Goal: Task Accomplishment & Management: Use online tool/utility

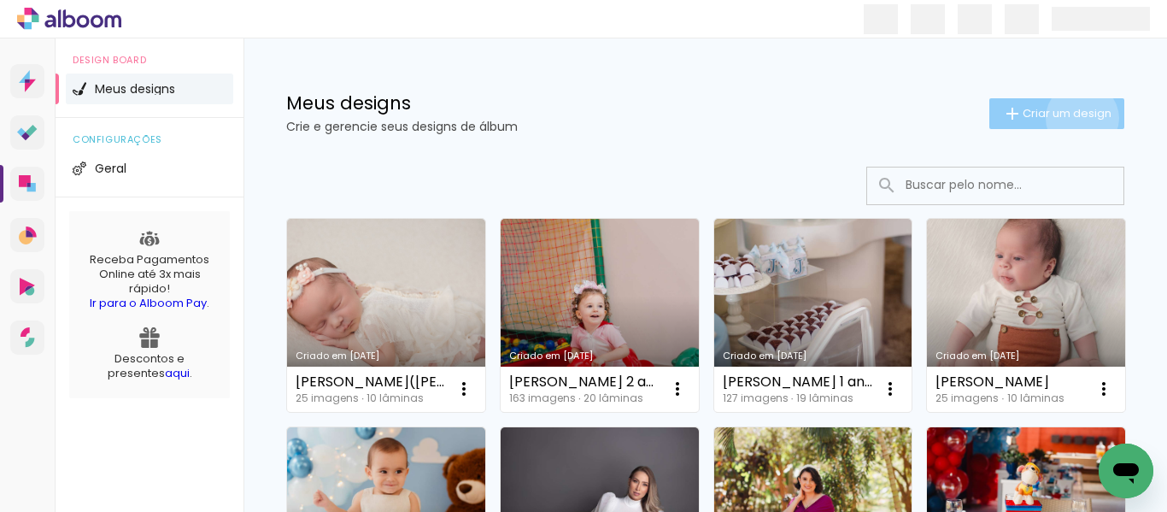
click at [1066, 118] on span "Criar um design" at bounding box center [1067, 113] width 89 height 11
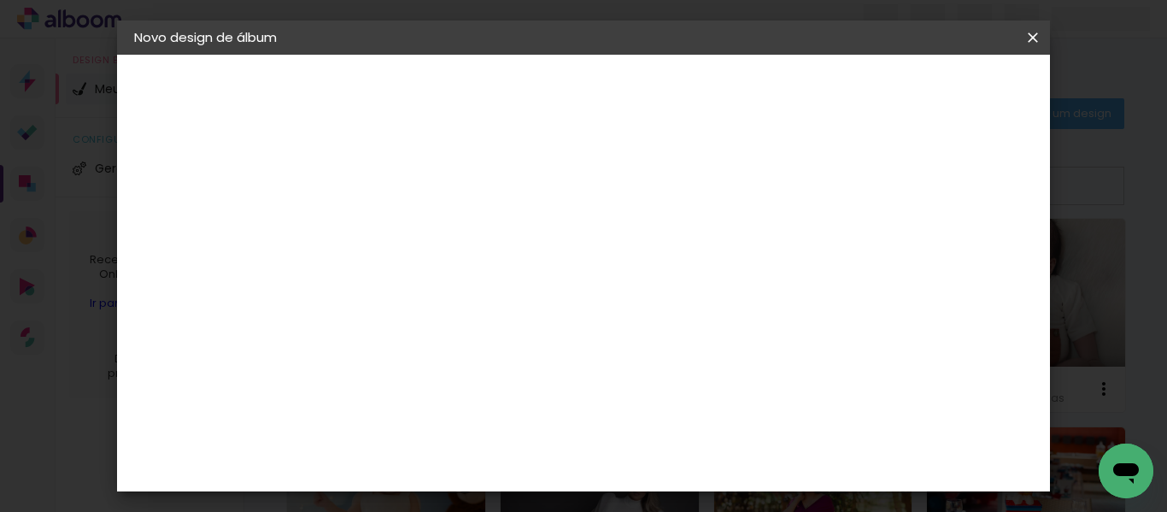
click at [414, 232] on input at bounding box center [414, 229] width 0 height 26
type input "[PERSON_NAME] 6 anos"
type paper-input "[PERSON_NAME] 6 anos"
click at [0, 0] on slot "Avançar" at bounding box center [0, 0] width 0 height 0
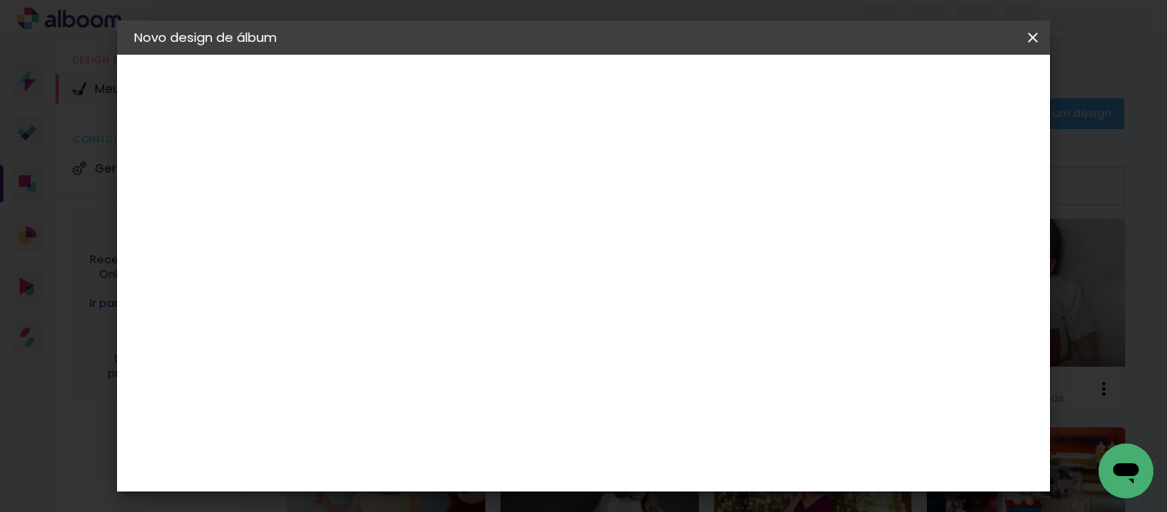
click at [759, 110] on header "Fornecedor Escolha um fornecedor ou avance com o tamanho livre. Voltar Avançar" at bounding box center [549, 106] width 420 height 102
click at [0, 0] on slot "Avançar" at bounding box center [0, 0] width 0 height 0
click at [480, 285] on input "text" at bounding box center [447, 298] width 67 height 26
click at [636, 279] on paper-item "Premium" at bounding box center [695, 284] width 342 height 34
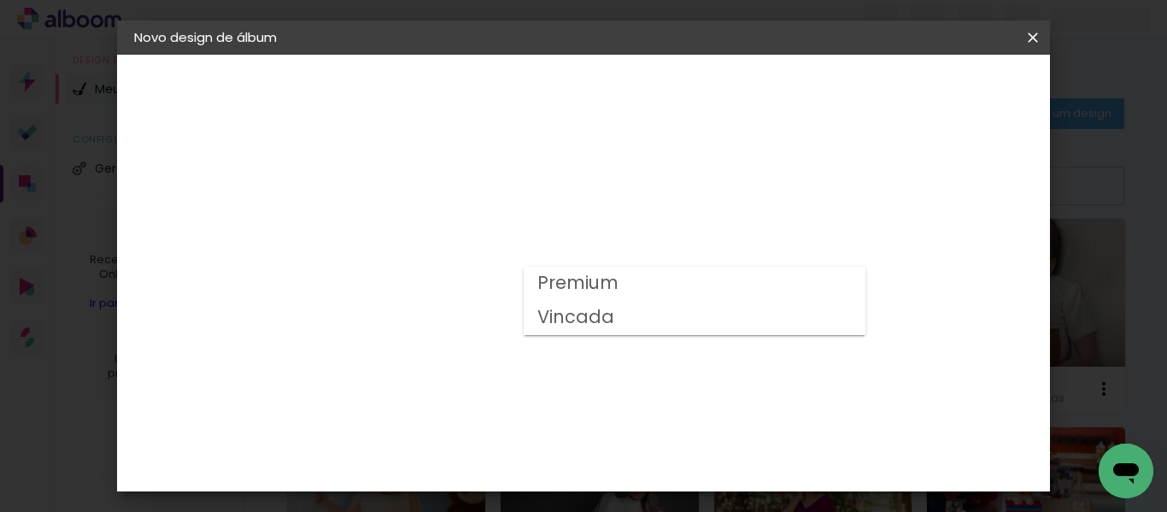
type input "Premium"
click at [529, 361] on span "25 × 60" at bounding box center [488, 383] width 79 height 45
click at [0, 0] on slot "Avançar" at bounding box center [0, 0] width 0 height 0
click at [690, 92] on span "Iniciar design" at bounding box center [670, 97] width 39 height 24
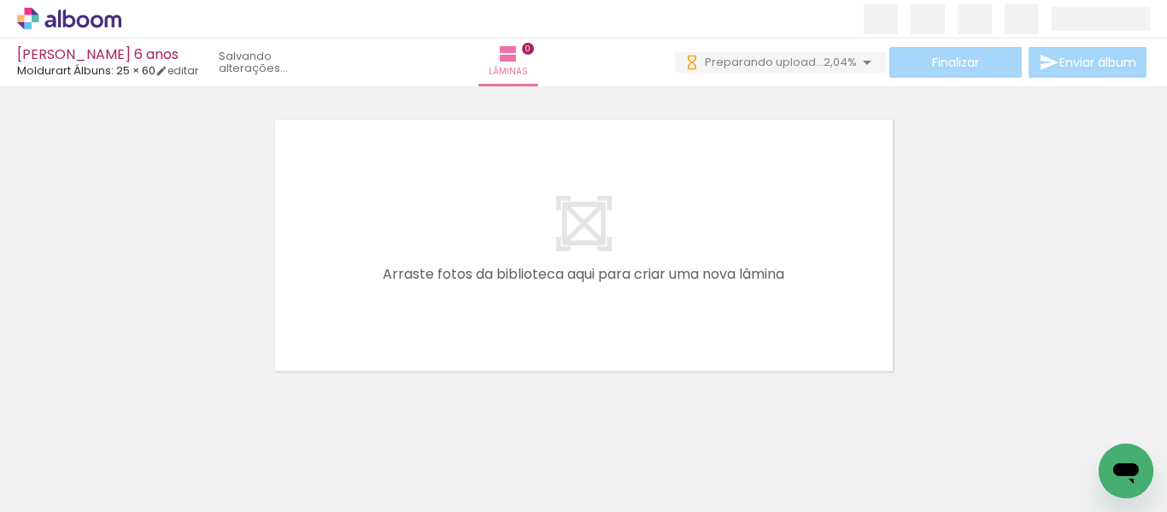
click at [99, 21] on icon at bounding box center [69, 19] width 104 height 22
click at [857, 62] on iron-icon at bounding box center [867, 62] width 21 height 21
click at [963, 232] on div at bounding box center [583, 223] width 1167 height 307
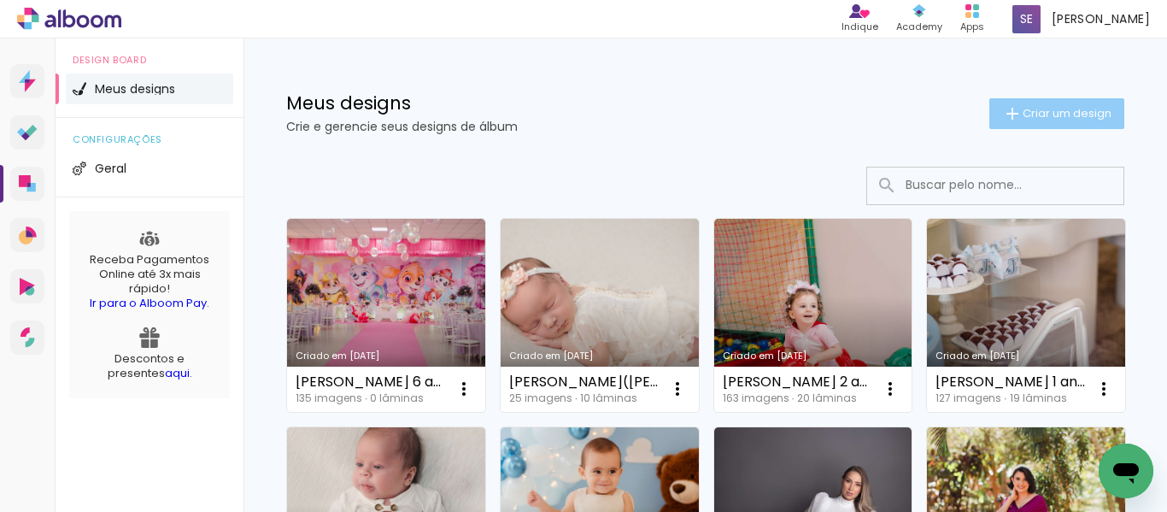
click at [1091, 119] on span "Criar um design" at bounding box center [1067, 113] width 89 height 11
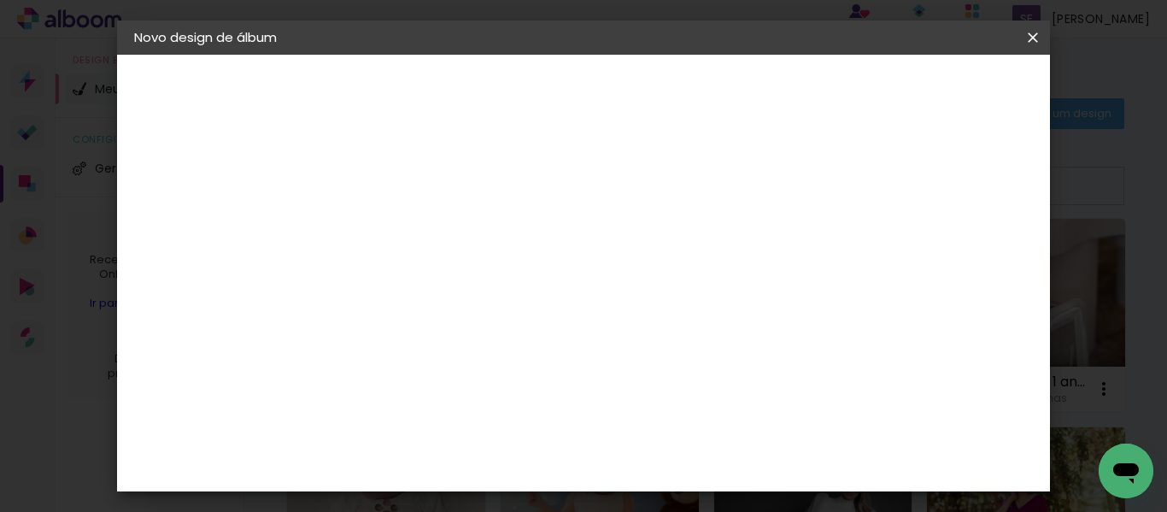
click at [414, 221] on input at bounding box center [414, 229] width 0 height 26
type input "Eloa"
type paper-input "Eloa"
click at [589, 94] on paper-button "Avançar" at bounding box center [547, 90] width 84 height 29
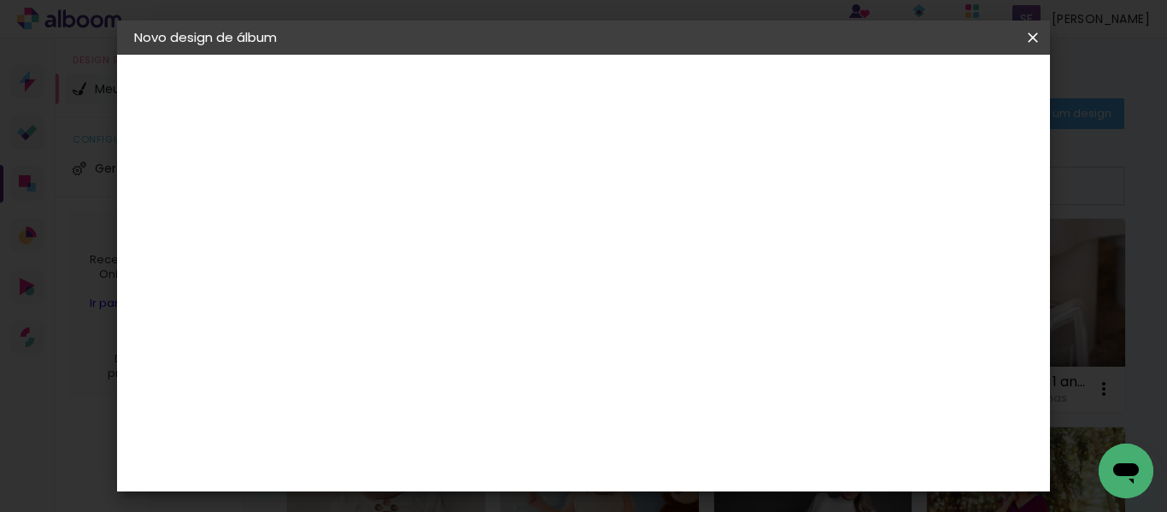
click at [733, 102] on paper-button "Avançar" at bounding box center [691, 90] width 84 height 29
click at [480, 285] on input "text" at bounding box center [447, 298] width 67 height 26
click at [625, 281] on paper-item "Premium" at bounding box center [695, 284] width 342 height 34
type input "Premium"
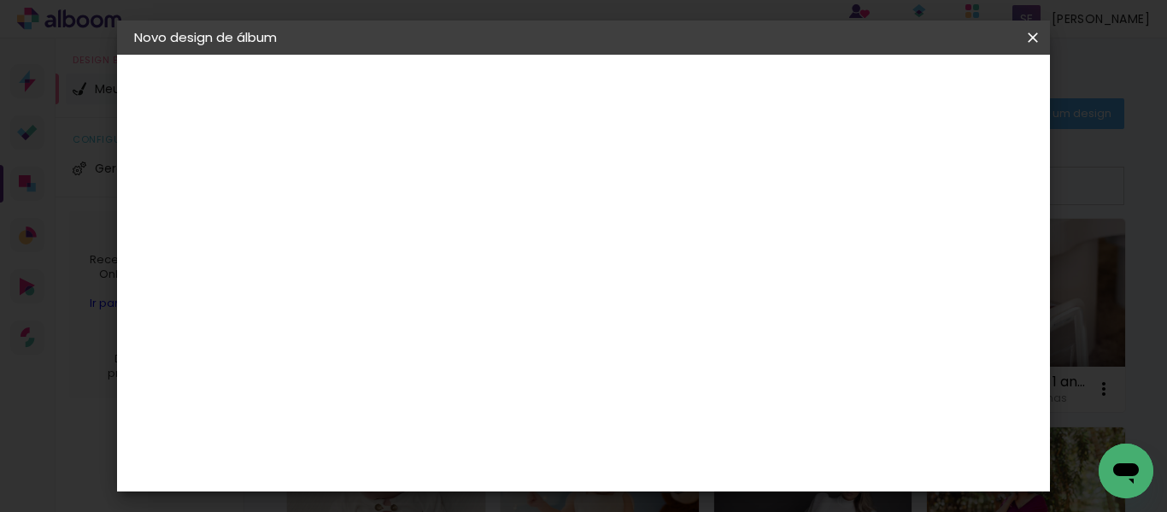
scroll to position [171, 0]
click at [529, 361] on span "25 × 60" at bounding box center [488, 383] width 79 height 45
click at [0, 0] on slot "Avançar" at bounding box center [0, 0] width 0 height 0
click at [690, 96] on span "Iniciar design" at bounding box center [670, 97] width 39 height 24
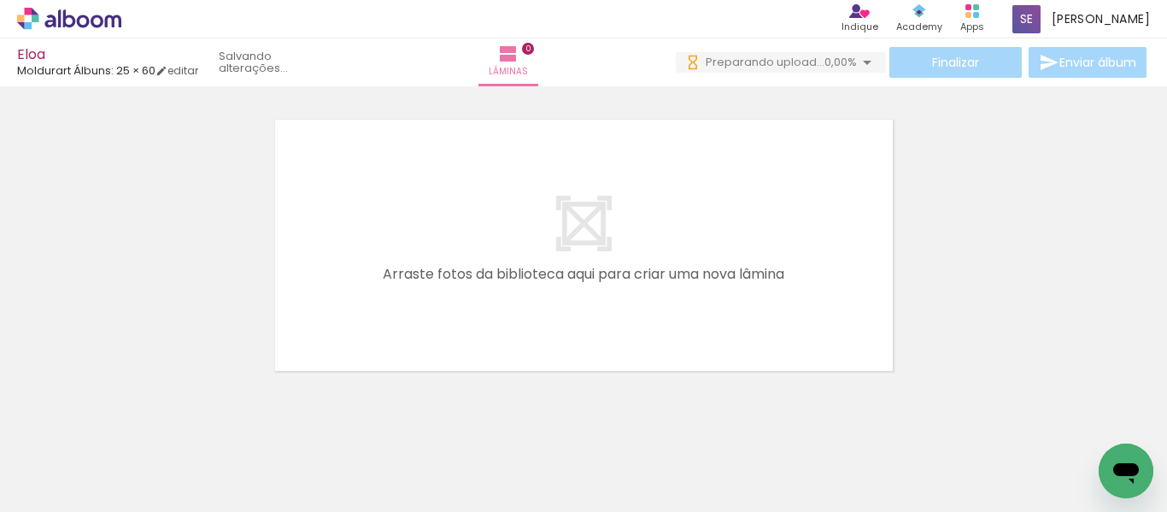
click at [86, 22] on icon at bounding box center [69, 19] width 104 height 22
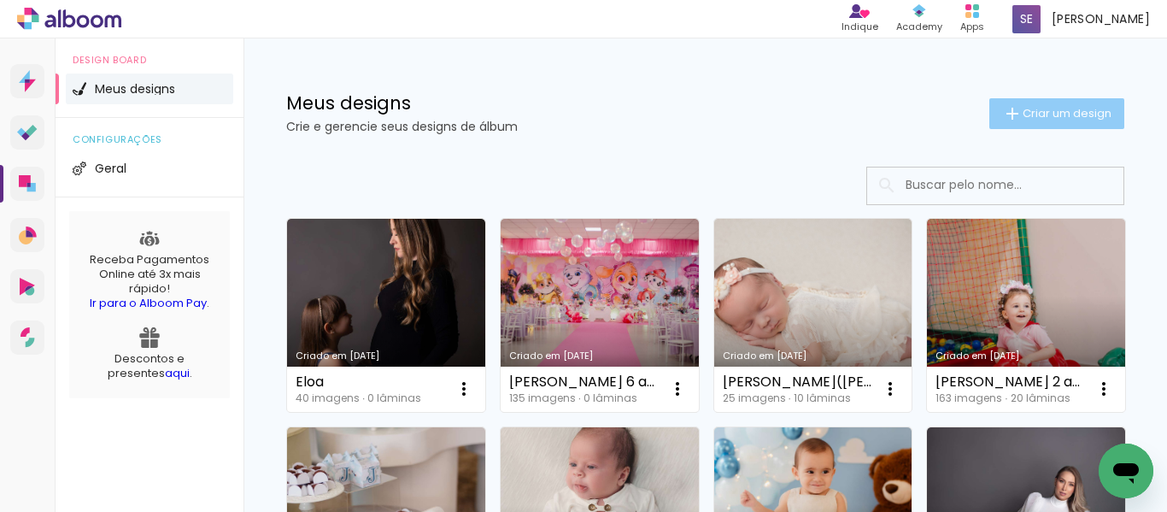
click at [1041, 116] on span "Criar um design" at bounding box center [1067, 113] width 89 height 11
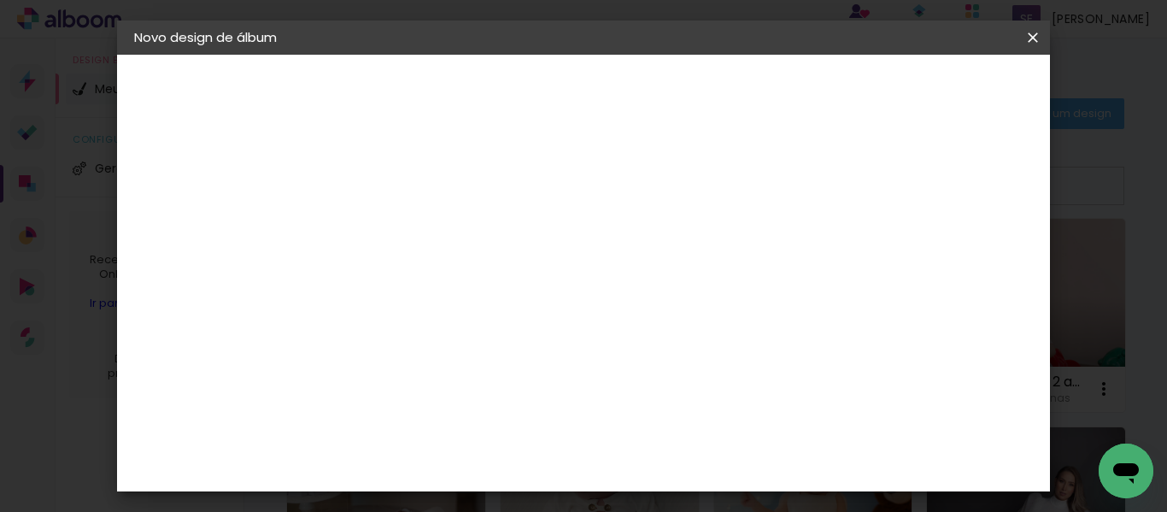
click at [414, 227] on input at bounding box center [414, 229] width 0 height 26
type input "Davi([PERSON_NAME])"
type paper-input "Davi([PERSON_NAME])"
click at [0, 0] on slot "Avançar" at bounding box center [0, 0] width 0 height 0
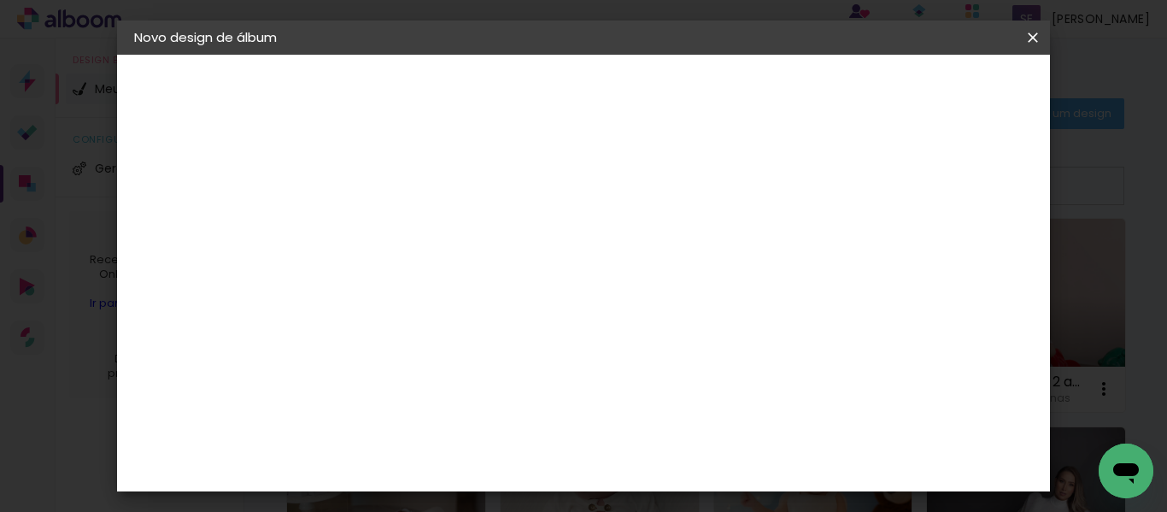
click at [0, 0] on slot "Avançar" at bounding box center [0, 0] width 0 height 0
click at [507, 277] on paper-input-container "Linha" at bounding box center [457, 299] width 99 height 44
click at [644, 288] on paper-item "Premium" at bounding box center [695, 284] width 342 height 34
type input "Premium"
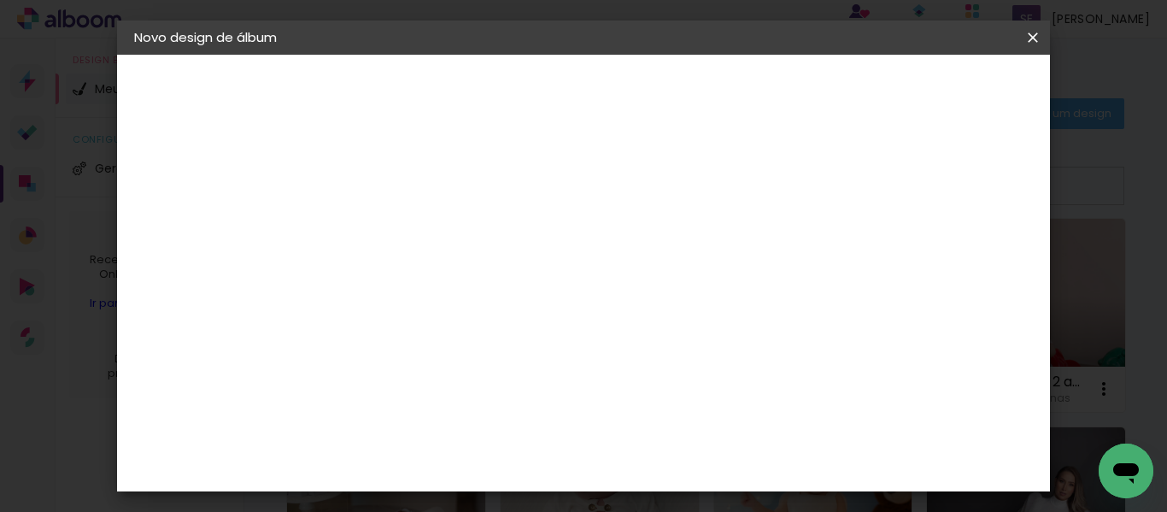
scroll to position [171, 0]
click at [529, 361] on span "25 × 60" at bounding box center [488, 383] width 79 height 45
click at [0, 0] on slot "Avançar" at bounding box center [0, 0] width 0 height 0
click at [690, 87] on span "Iniciar design" at bounding box center [670, 97] width 39 height 24
